Goal: Obtain resource: Download file/media

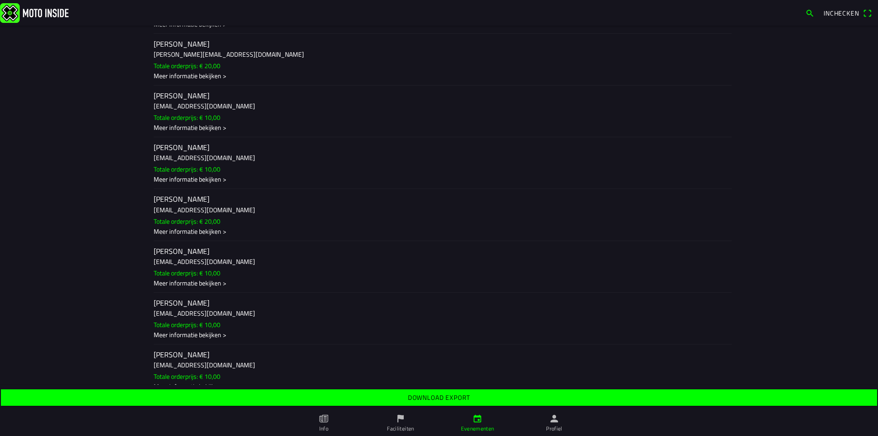
scroll to position [3194, 0]
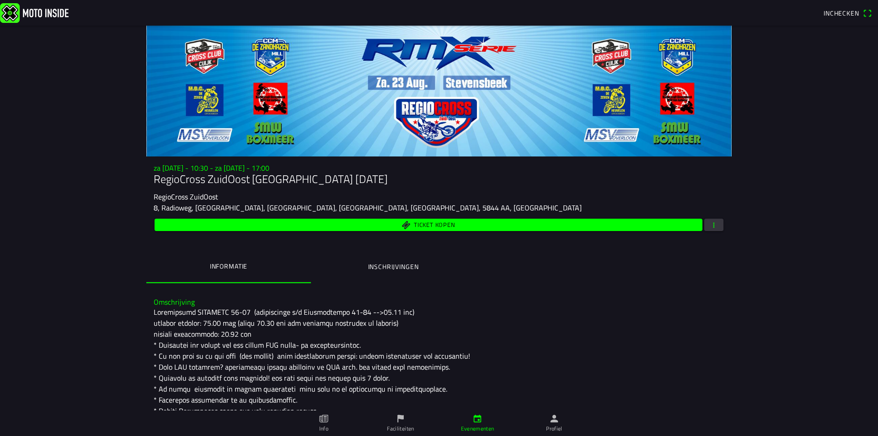
click at [398, 268] on ion-label "Inschrijvingen" at bounding box center [393, 267] width 51 height 10
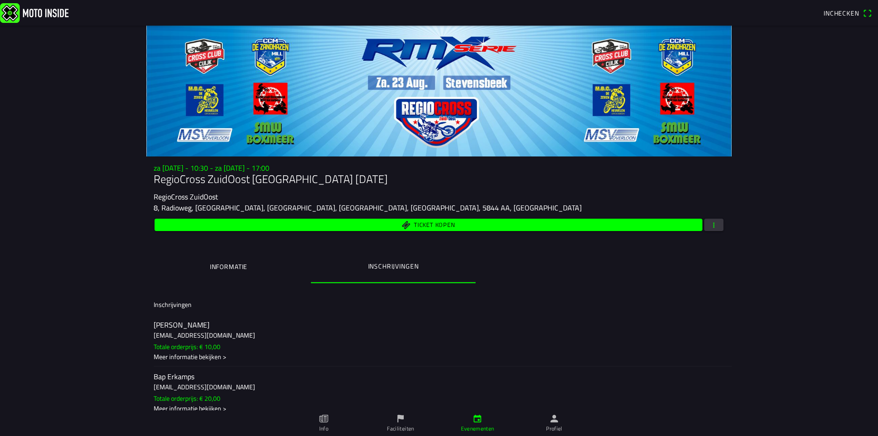
click at [710, 227] on span "button" at bounding box center [714, 225] width 8 height 12
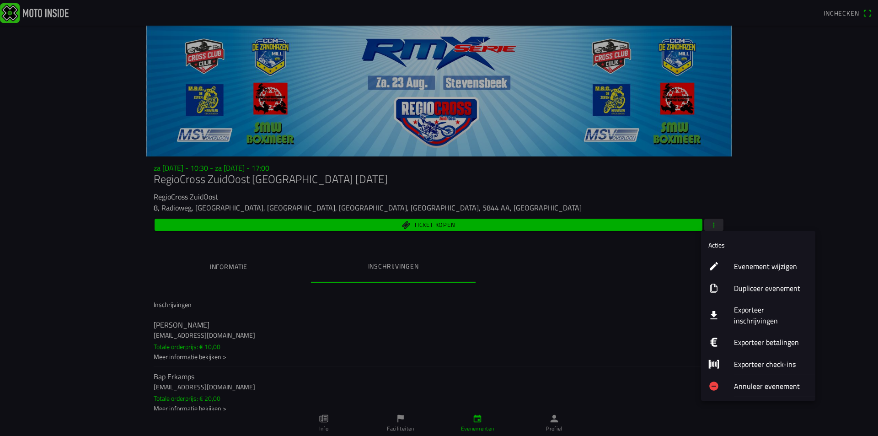
click at [746, 310] on ion-label "Exporteer inschrijvingen" at bounding box center [771, 315] width 74 height 22
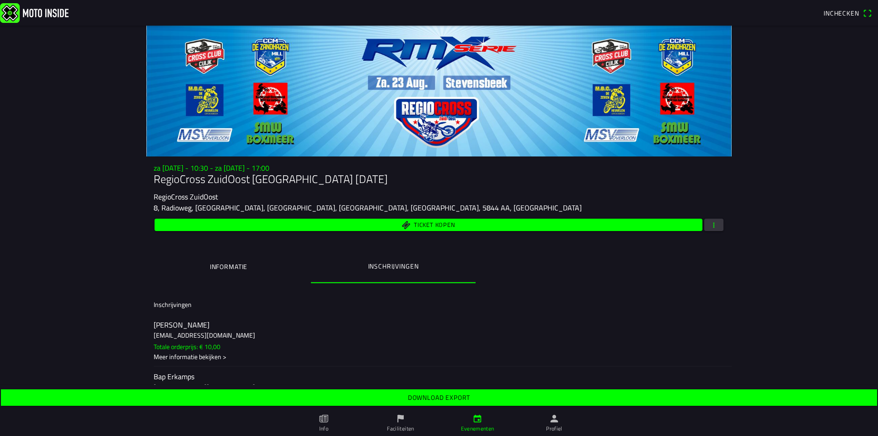
click at [0, 0] on slot "Download export" at bounding box center [0, 0] width 0 height 0
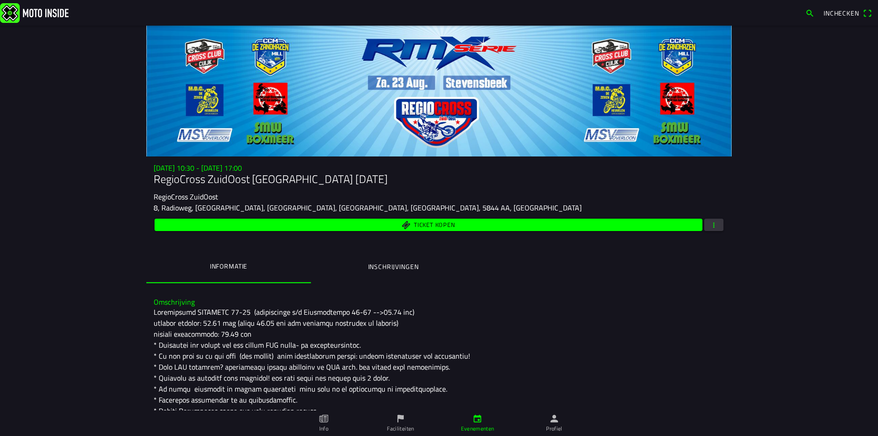
click at [376, 269] on ion-label "Inschrijvingen" at bounding box center [393, 267] width 51 height 10
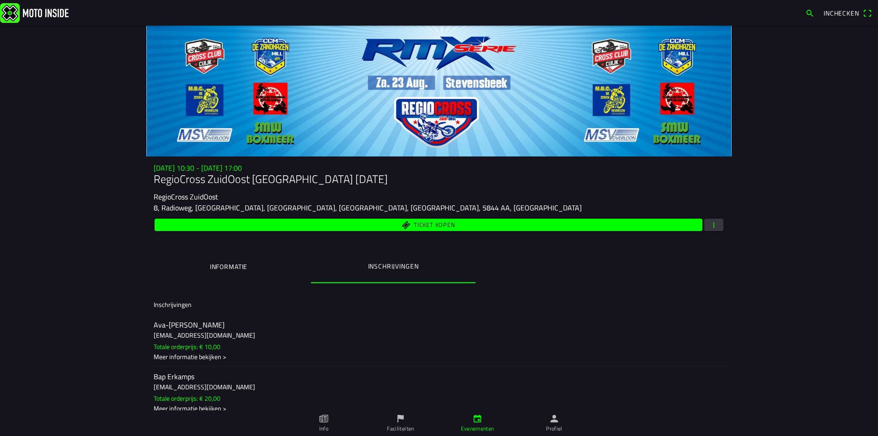
click at [710, 225] on span "button" at bounding box center [714, 225] width 8 height 12
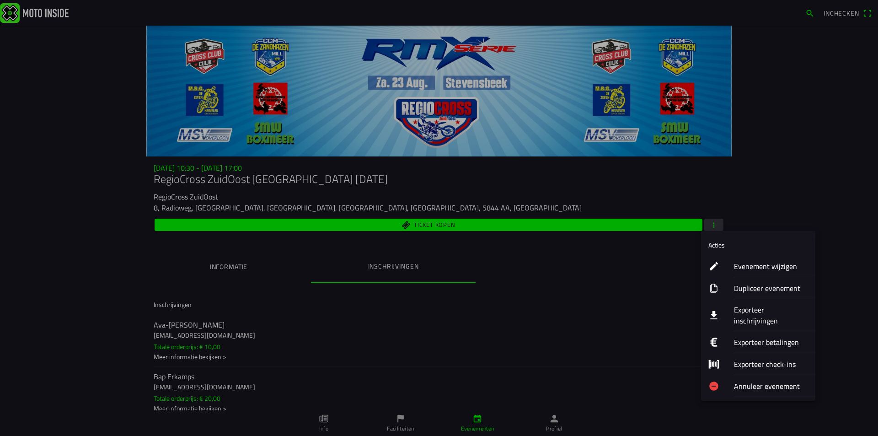
click at [744, 311] on ion-label "Exporteer inschrijvingen" at bounding box center [771, 315] width 74 height 22
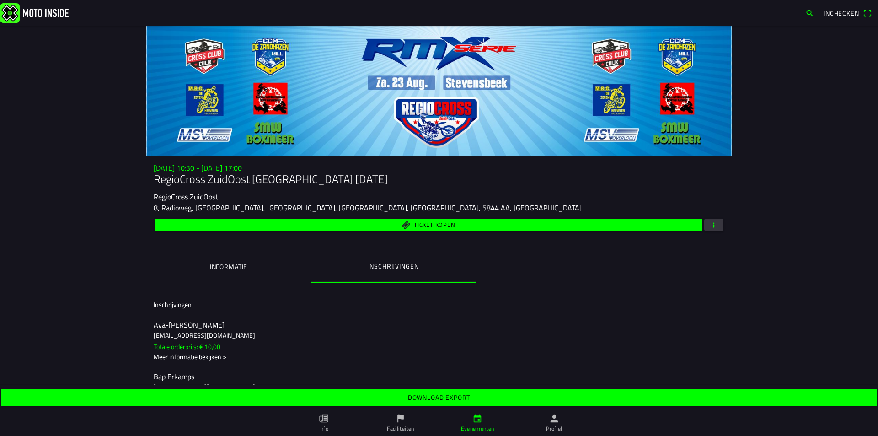
click at [0, 0] on slot "Download export" at bounding box center [0, 0] width 0 height 0
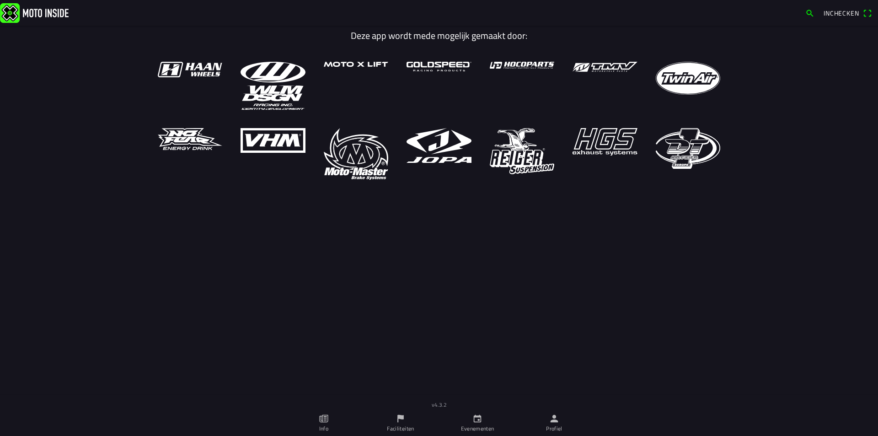
click at [404, 420] on icon "flag" at bounding box center [401, 418] width 10 height 10
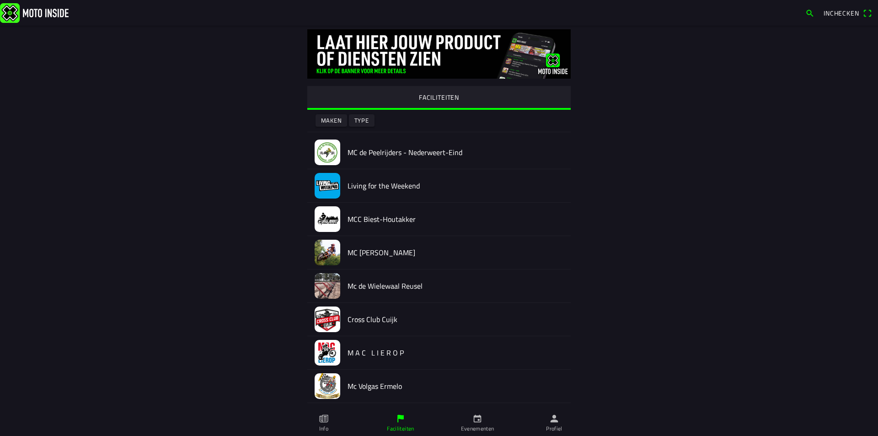
click at [476, 420] on icon "calendar" at bounding box center [477, 418] width 10 height 10
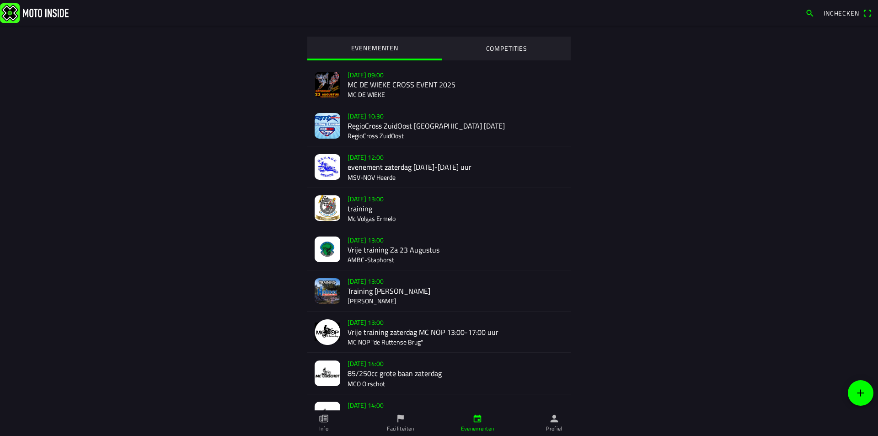
click at [385, 124] on div "za 23 aug. - 10:30 RegioCross ZuidOost Stevensbeek 23-08-25 RegioCross ZuidOost" at bounding box center [455, 125] width 216 height 41
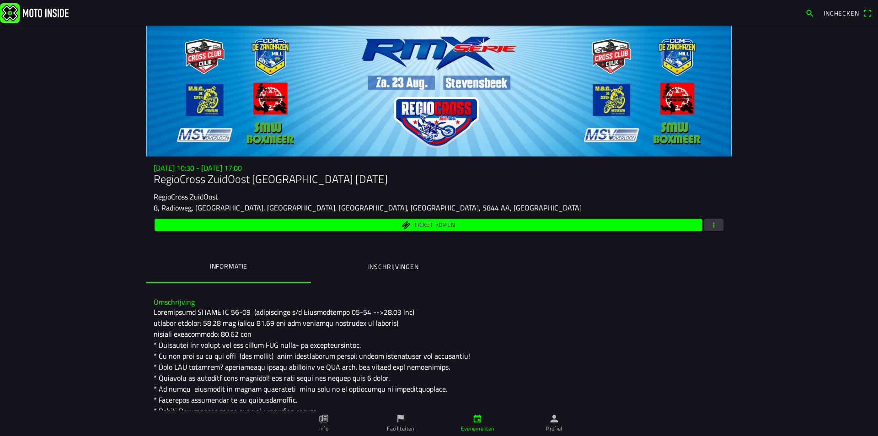
click at [398, 270] on ion-label "Inschrijvingen" at bounding box center [393, 267] width 51 height 10
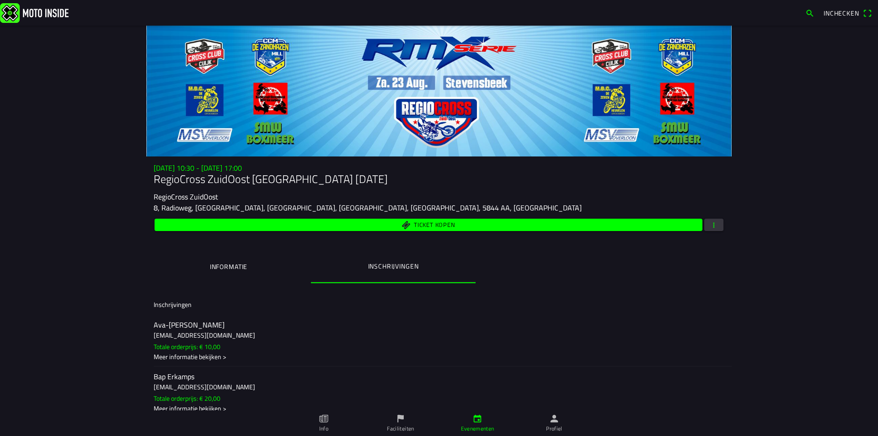
click at [712, 225] on span "button" at bounding box center [714, 225] width 8 height 12
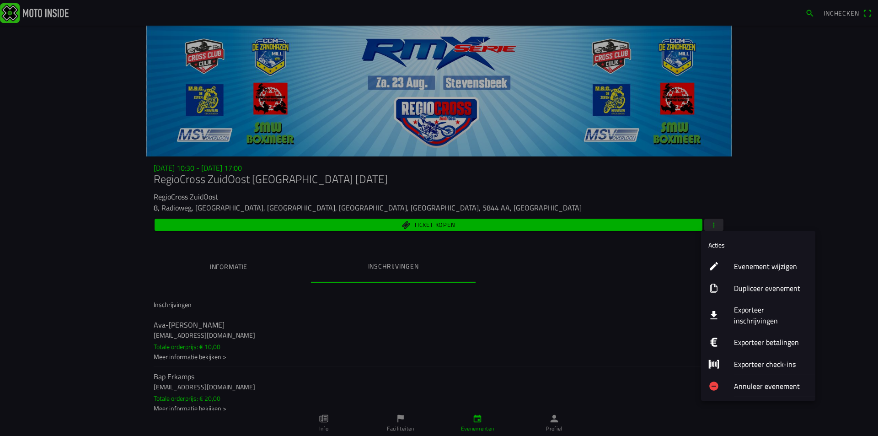
click at [754, 310] on ion-label "Exporteer inschrijvingen" at bounding box center [771, 315] width 74 height 22
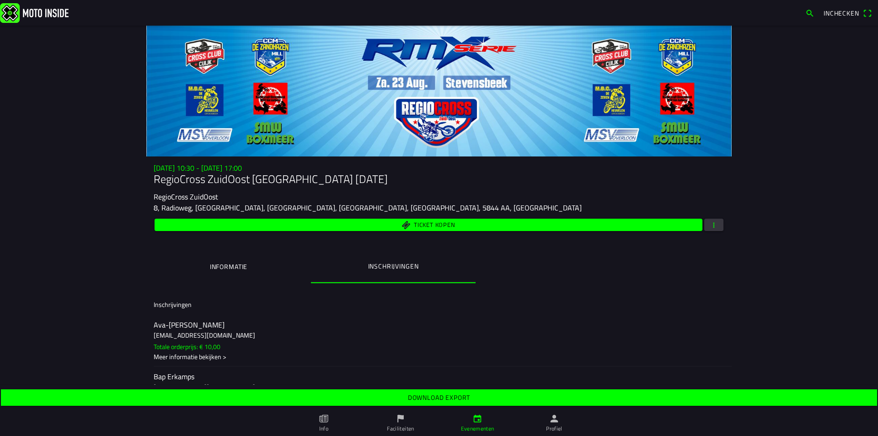
click at [0, 0] on slot "Download export" at bounding box center [0, 0] width 0 height 0
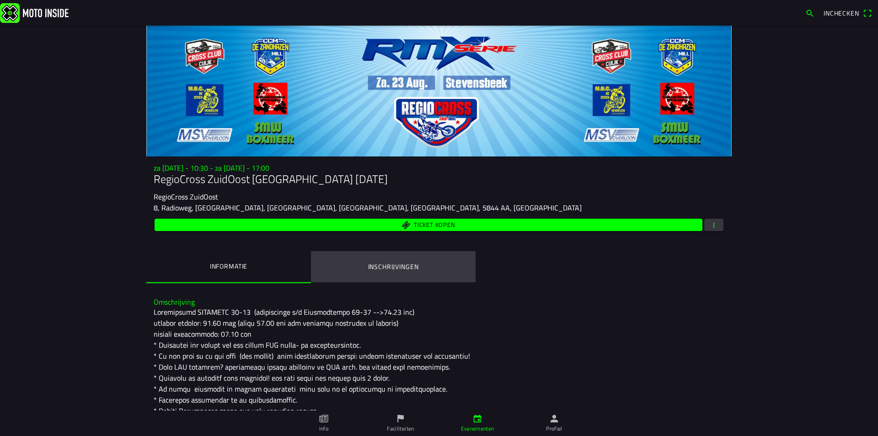
click at [390, 265] on ion-label "Inschrijvingen" at bounding box center [393, 267] width 51 height 10
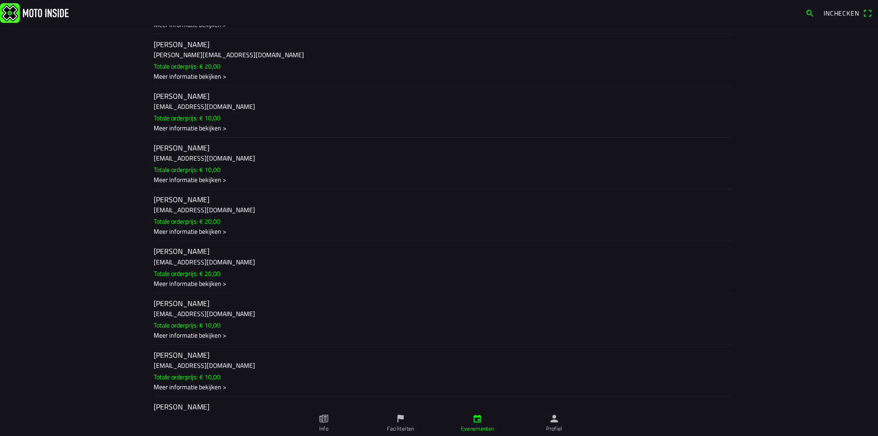
scroll to position [3418, 0]
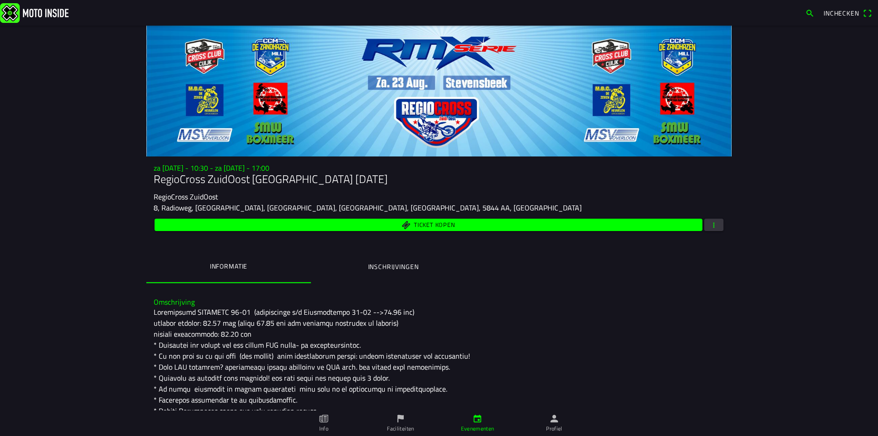
click at [407, 265] on ion-label "Inschrijvingen" at bounding box center [393, 267] width 51 height 10
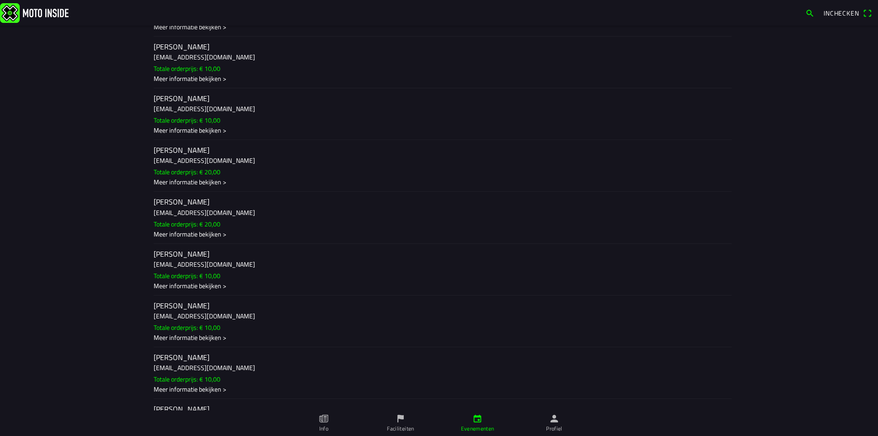
scroll to position [3566, 0]
